Goal: Browse casually

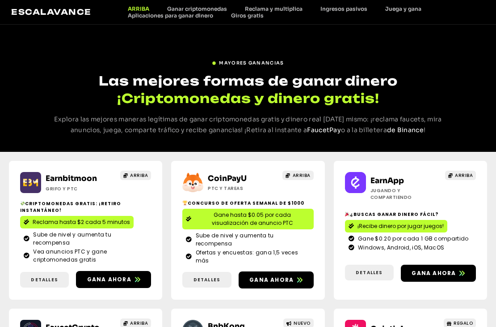
click at [331, 37] on div "MAYORES GANANCIAS Las mejores formas de ganar dinero ¡Criptomonedas y dinero gr…" at bounding box center [248, 88] width 496 height 127
